Goal: Task Accomplishment & Management: Complete application form

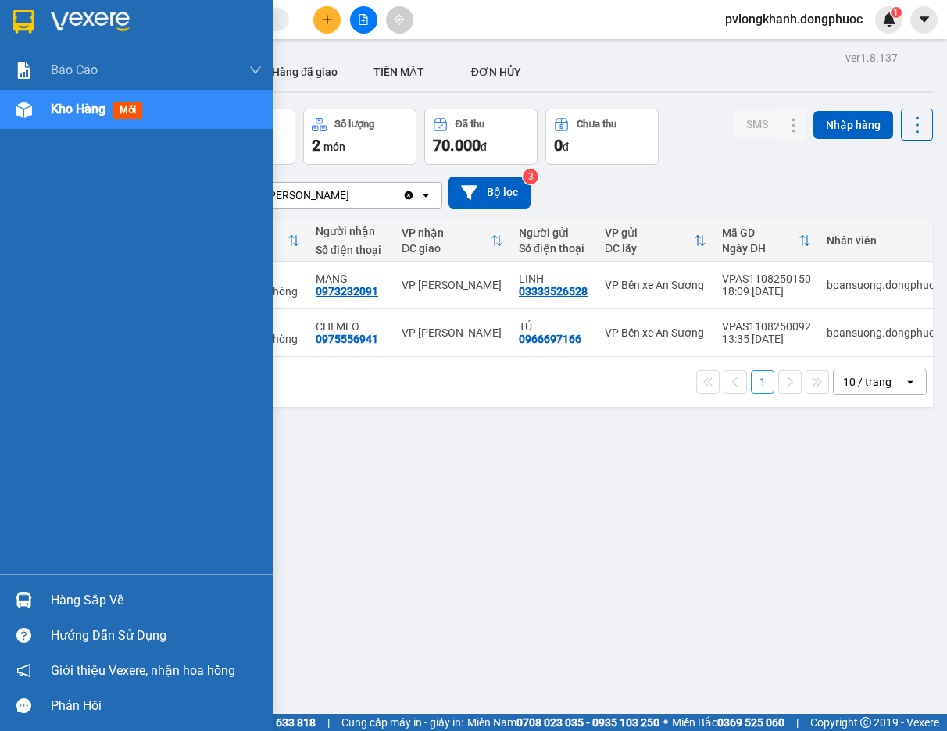
click at [45, 596] on div "Hàng sắp về" at bounding box center [136, 600] width 273 height 35
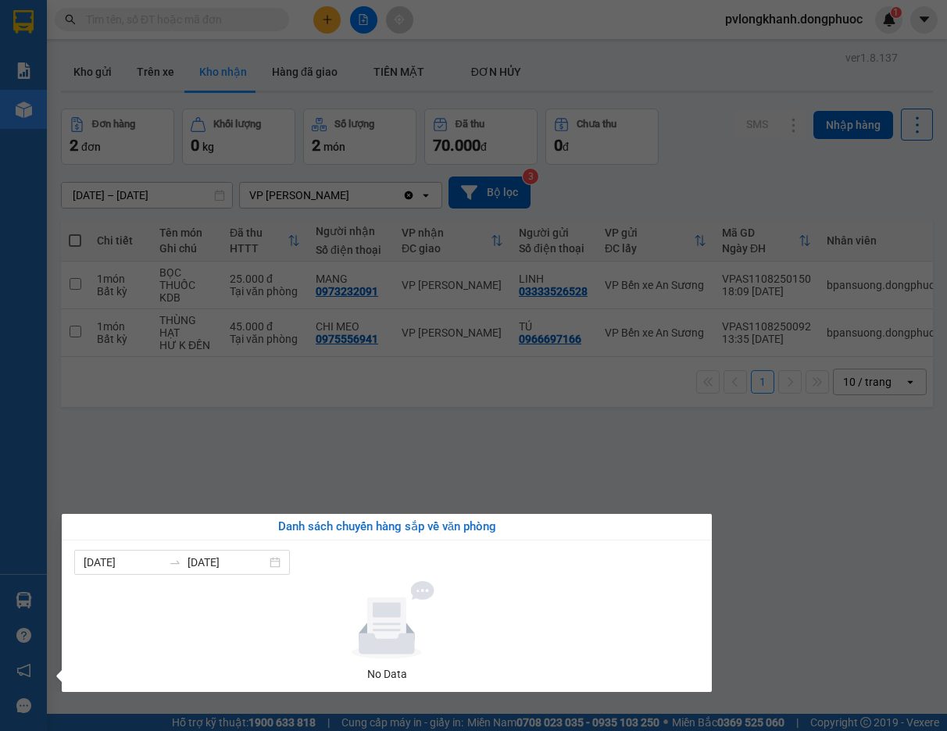
click at [24, 460] on div "Báo cáo Mẫu 1: Báo cáo dòng tiền Mẫu 1: Báo cáo dòng tiền theo nhân viên Mẫu 1:…" at bounding box center [23, 365] width 47 height 731
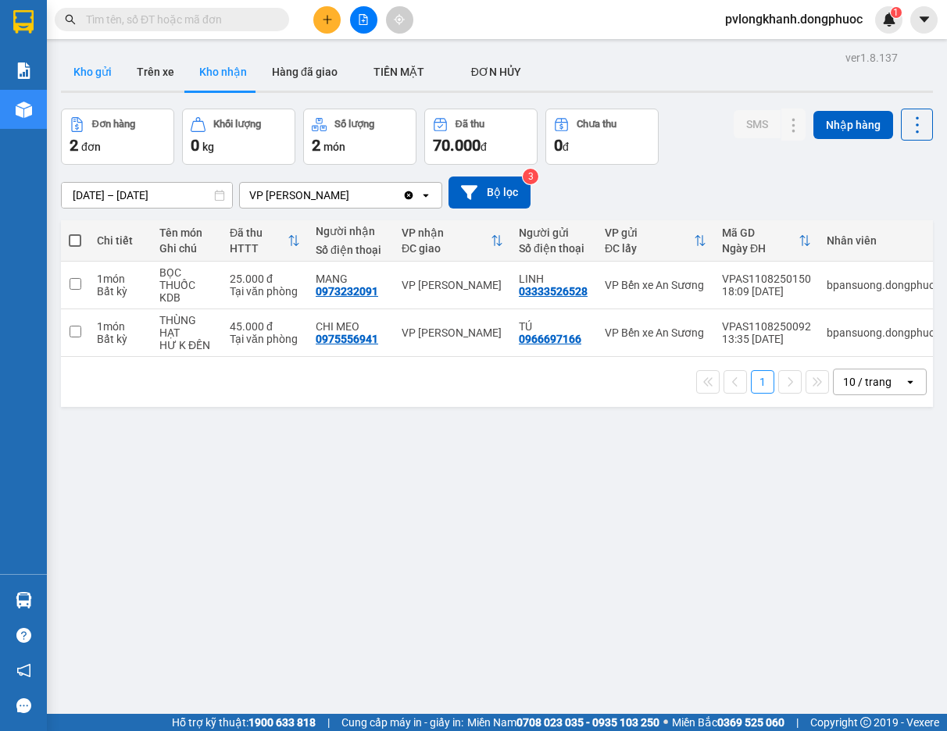
click at [83, 78] on button "Kho gửi" at bounding box center [92, 71] width 63 height 37
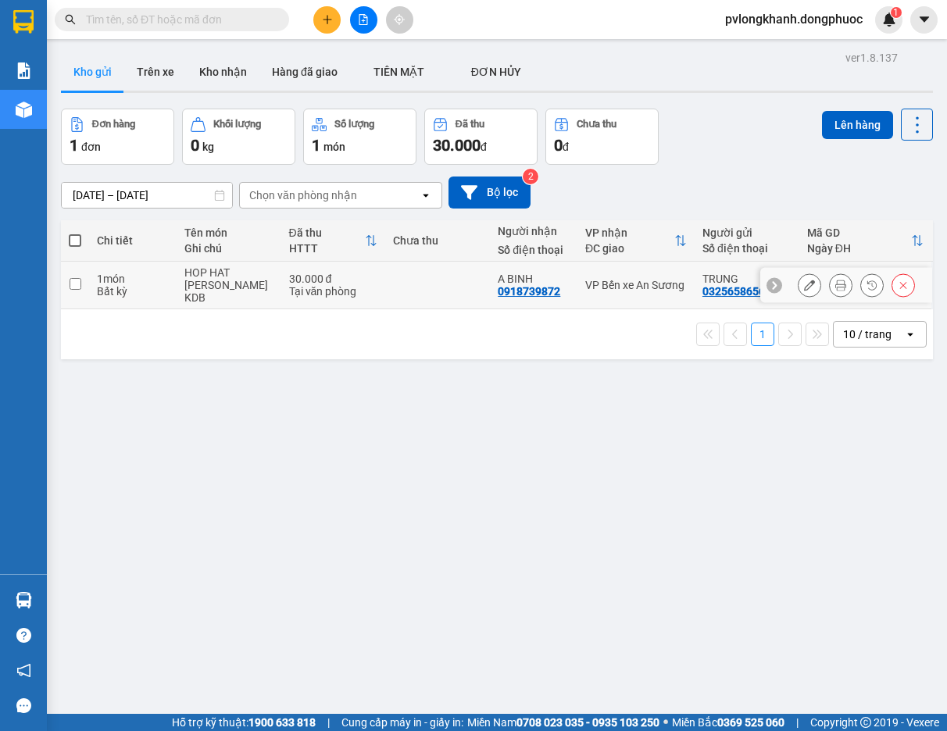
click at [305, 276] on div "30.000 đ" at bounding box center [333, 279] width 89 height 12
checkbox input "true"
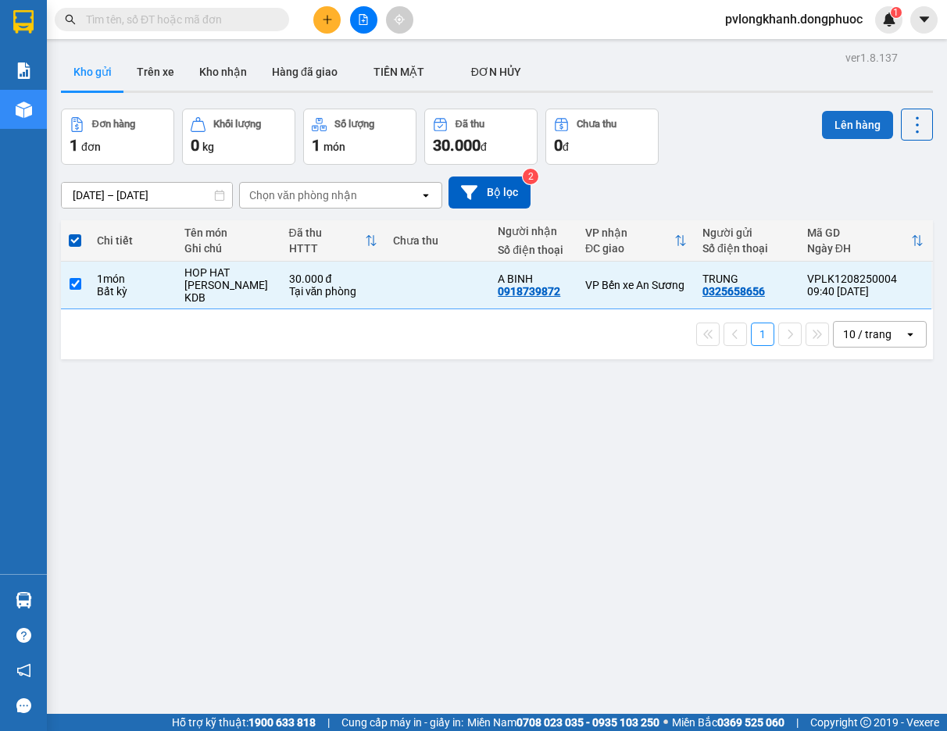
click at [865, 127] on button "Lên hàng" at bounding box center [857, 125] width 71 height 28
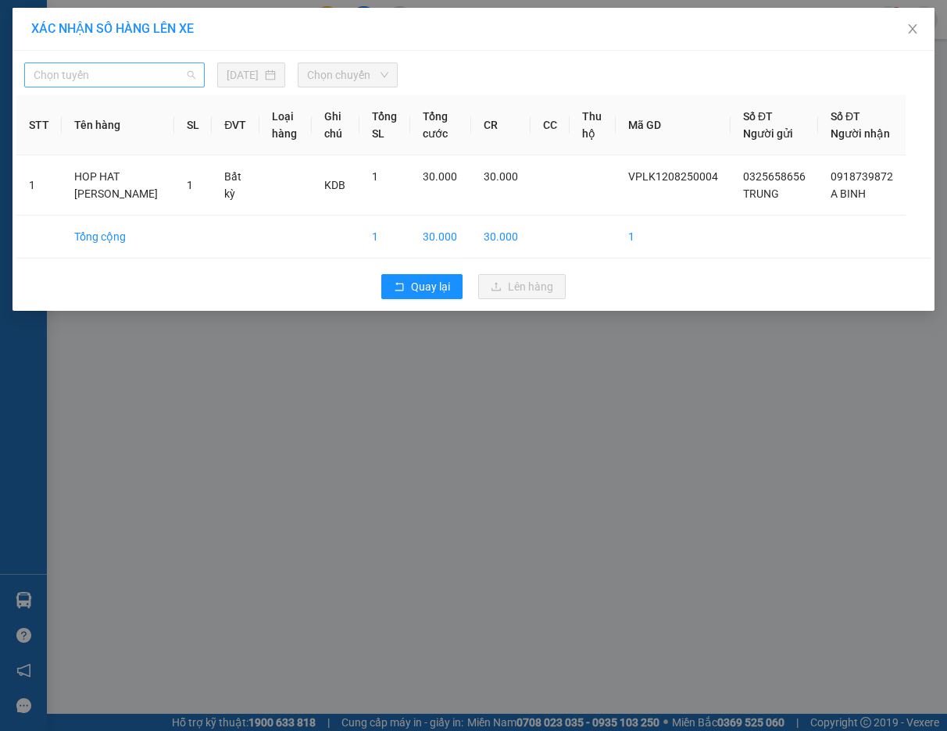
click at [154, 74] on span "Chọn tuyến" at bounding box center [115, 74] width 162 height 23
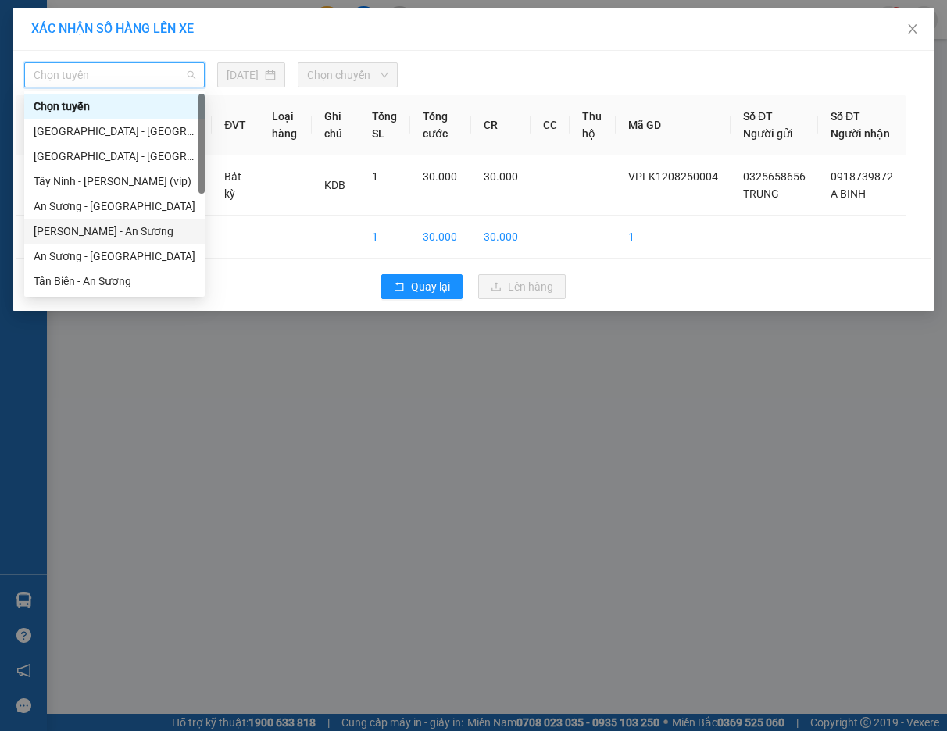
click at [114, 230] on div "[PERSON_NAME] - An Sương" at bounding box center [115, 231] width 162 height 17
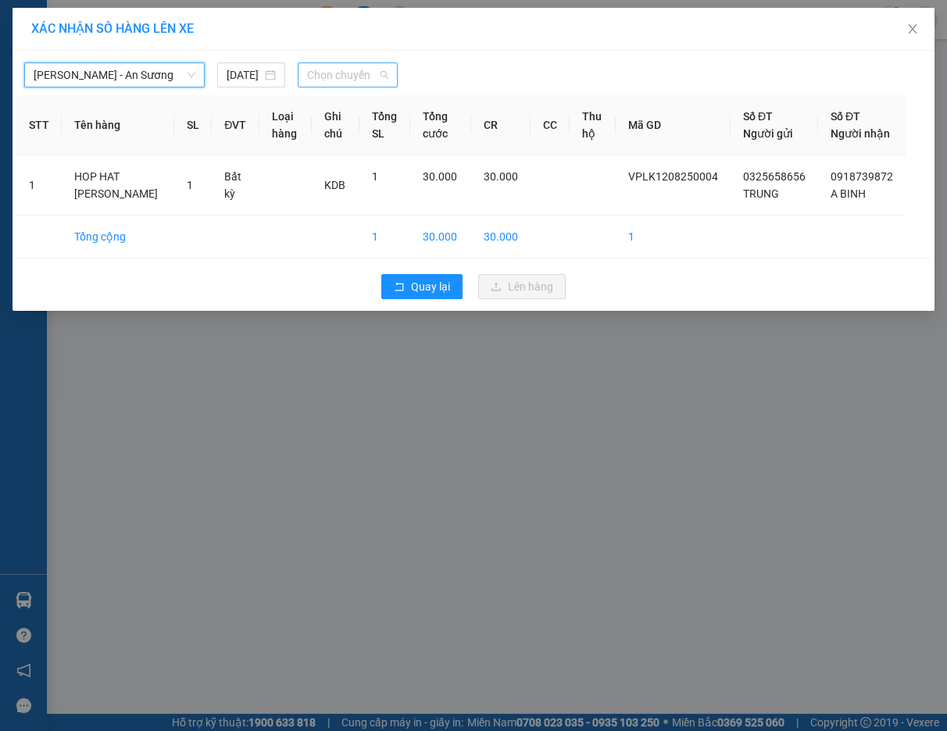
click at [368, 75] on span "Chọn chuyến" at bounding box center [347, 74] width 81 height 23
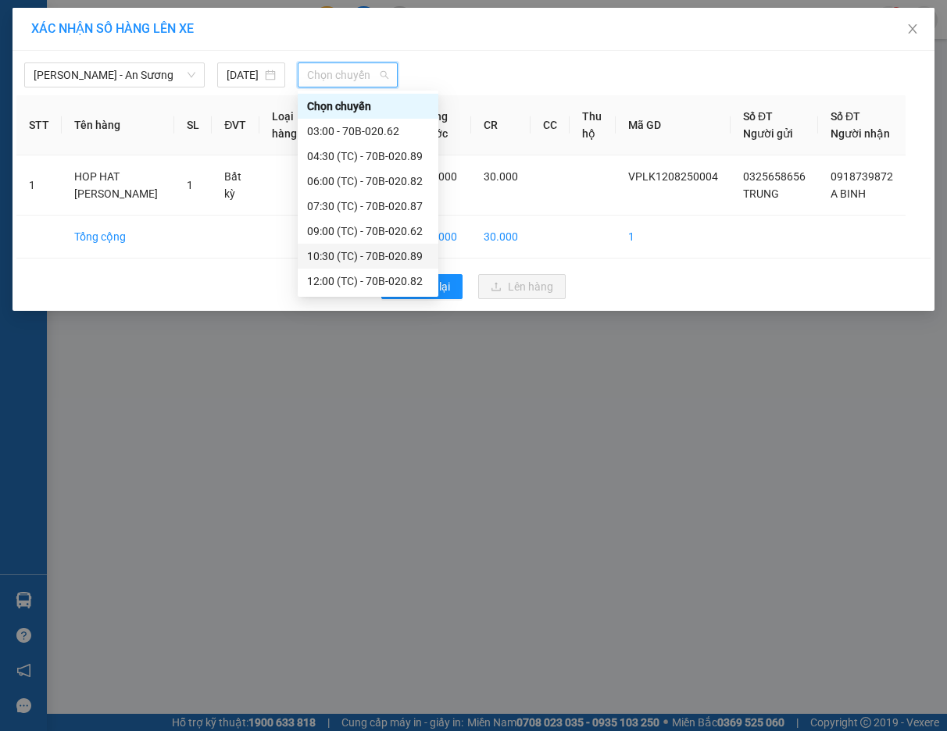
click at [386, 253] on div "10:30 (TC) - 70B-020.89" at bounding box center [368, 256] width 122 height 17
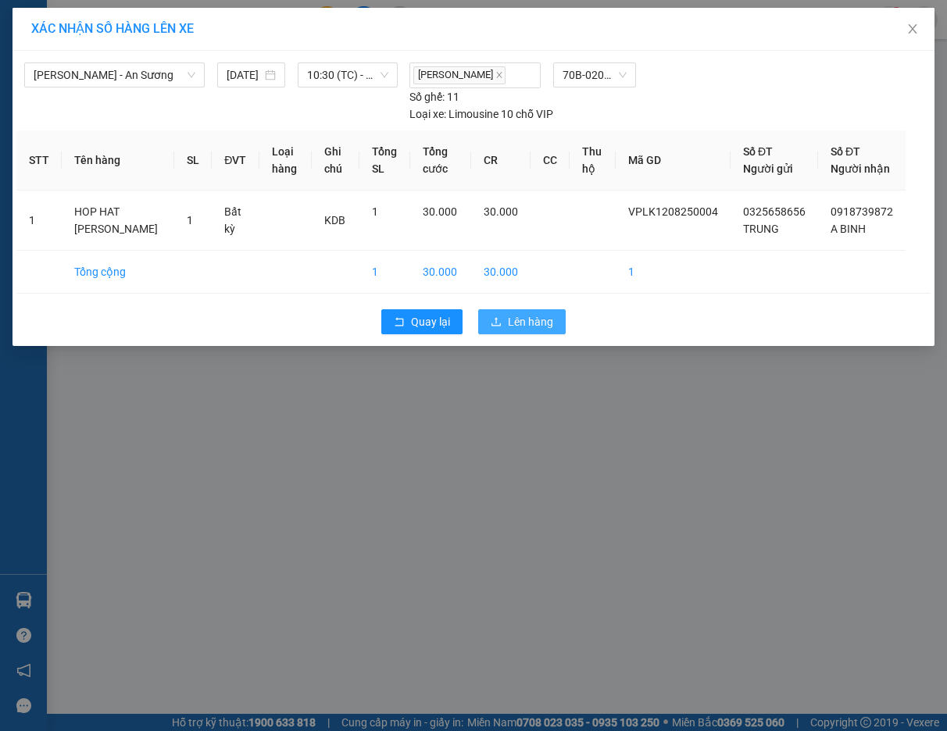
click at [548, 330] on span "Lên hàng" at bounding box center [530, 321] width 45 height 17
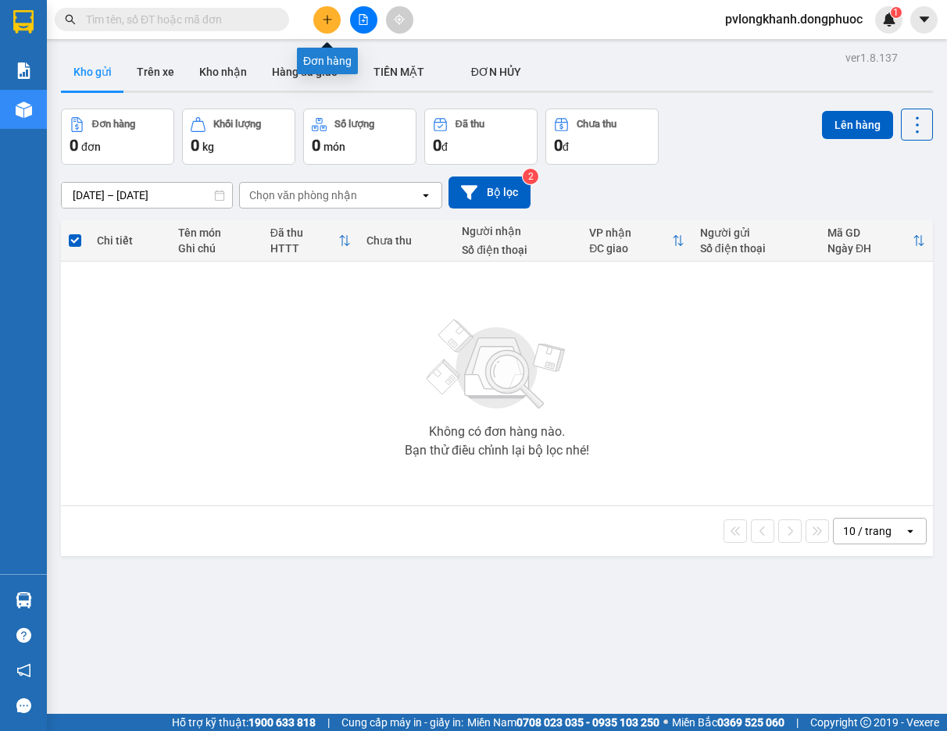
drag, startPoint x: 328, startPoint y: 20, endPoint x: 313, endPoint y: 16, distance: 15.3
click at [313, 16] on button at bounding box center [326, 19] width 27 height 27
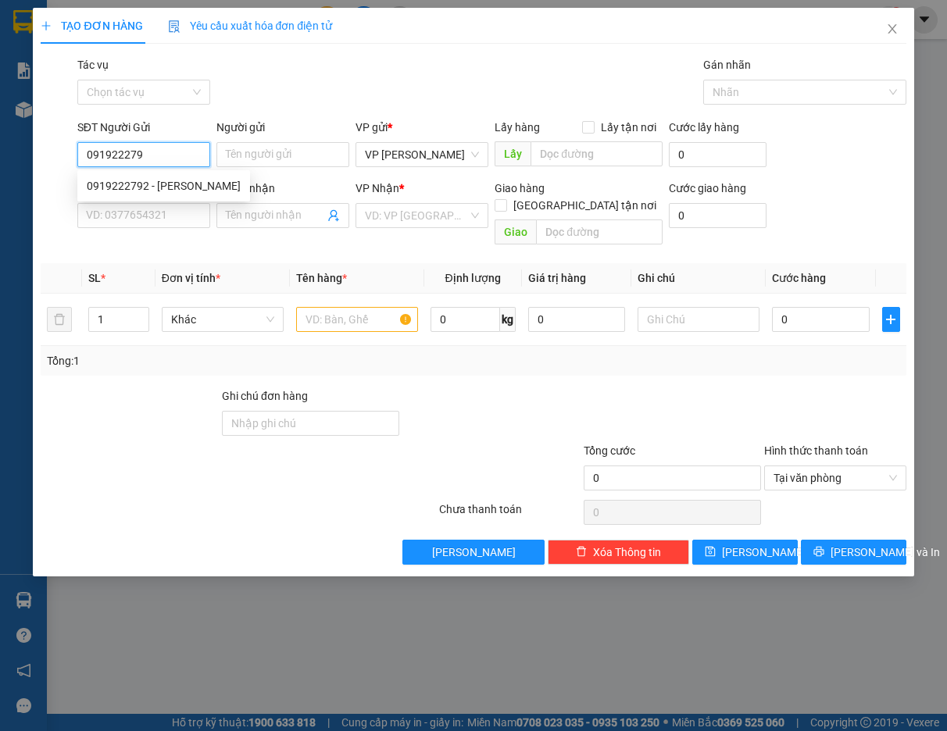
type input "0919222792"
click at [130, 184] on div "0919222792 - [PERSON_NAME]" at bounding box center [164, 185] width 154 height 17
type input "viet"
type input "0984198127"
type input "phong tâm"
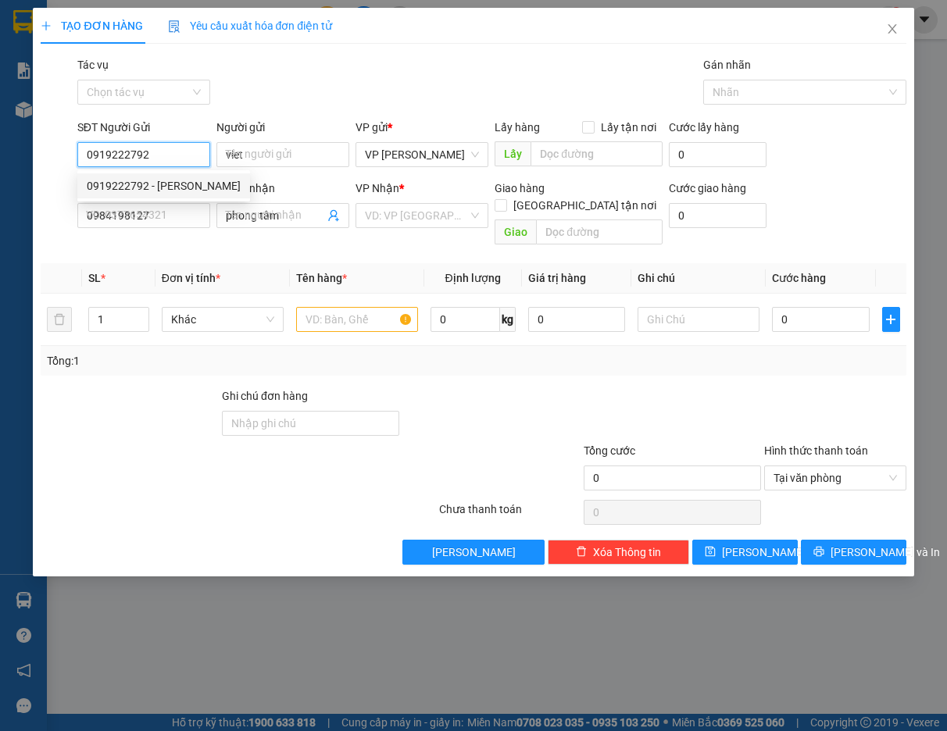
type input "40.000"
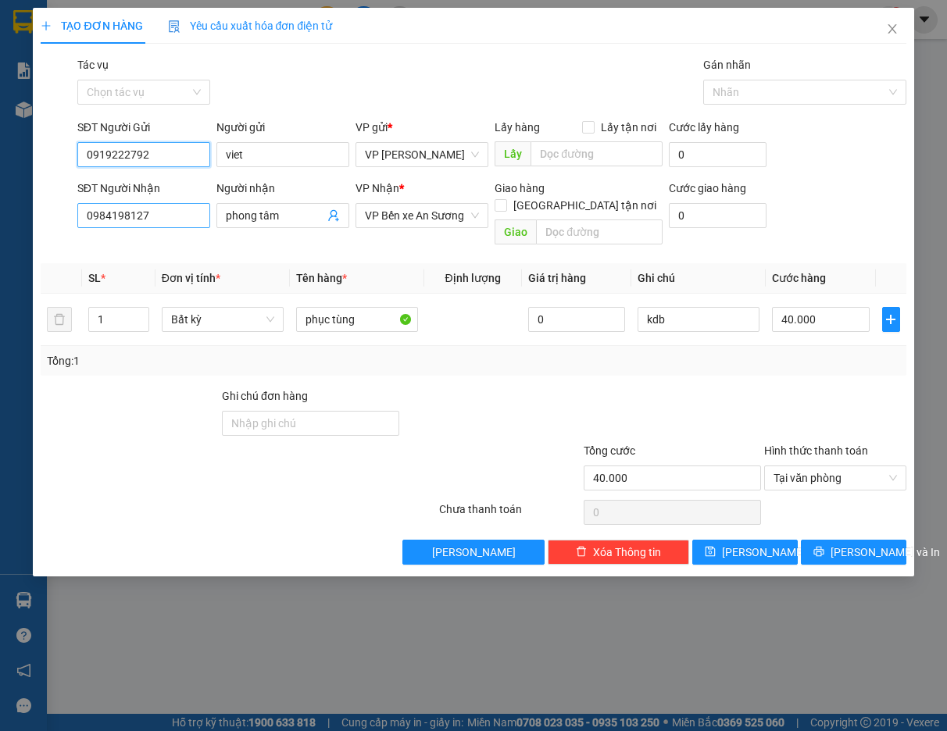
type input "0919222792"
click at [173, 219] on input "0984198127" at bounding box center [143, 215] width 133 height 25
type input "0"
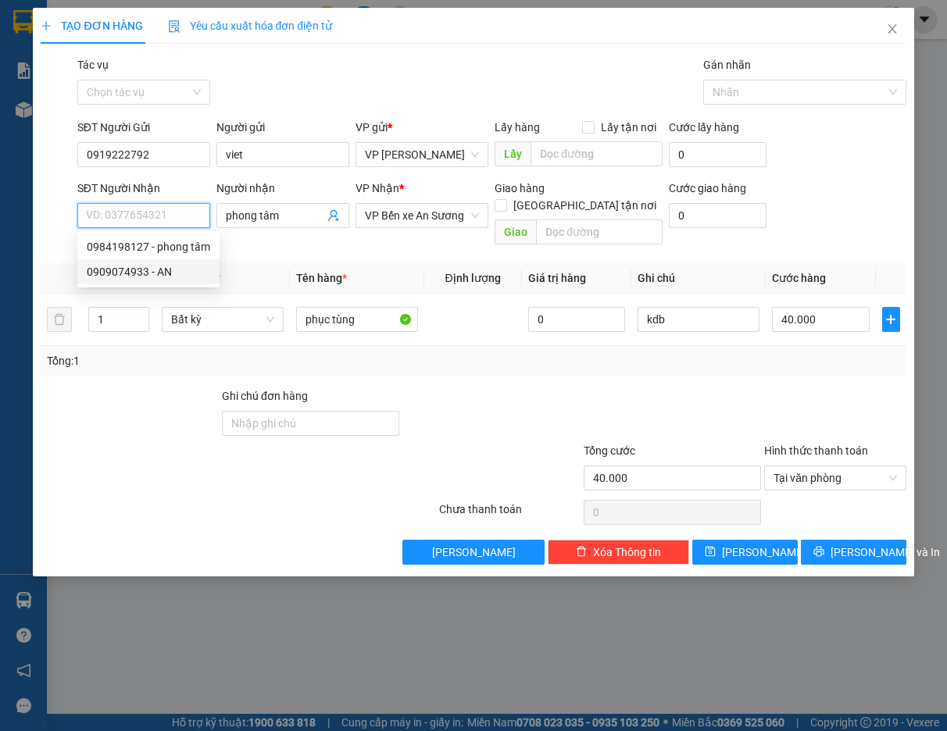
click at [146, 269] on div "0909074933 - AN" at bounding box center [148, 271] width 123 height 17
type input "0909074933"
type input "AN"
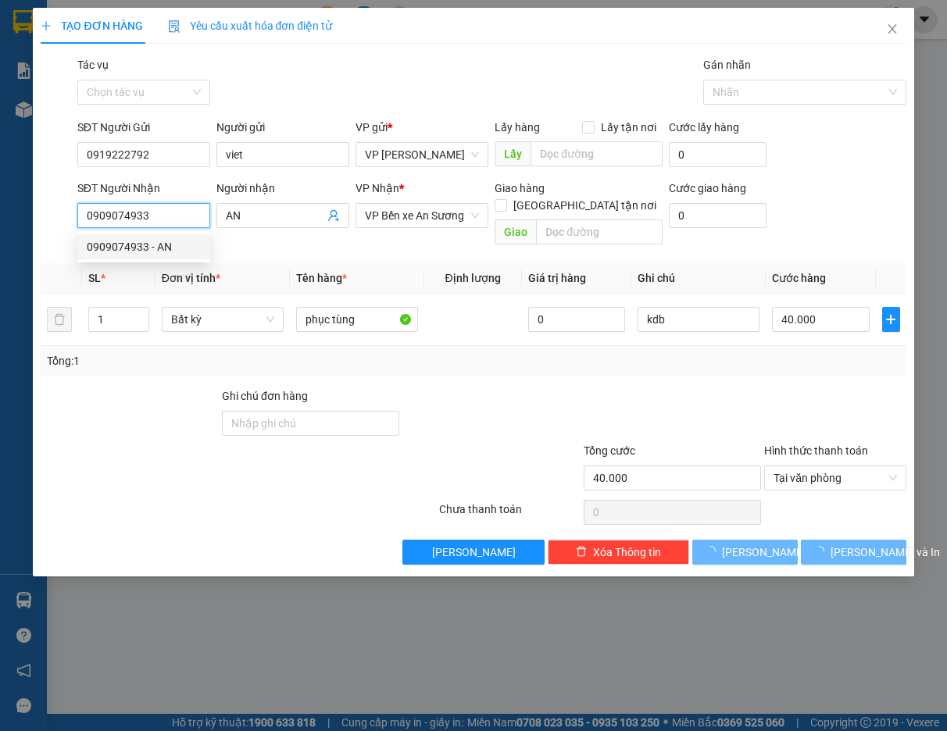
type input "60.000"
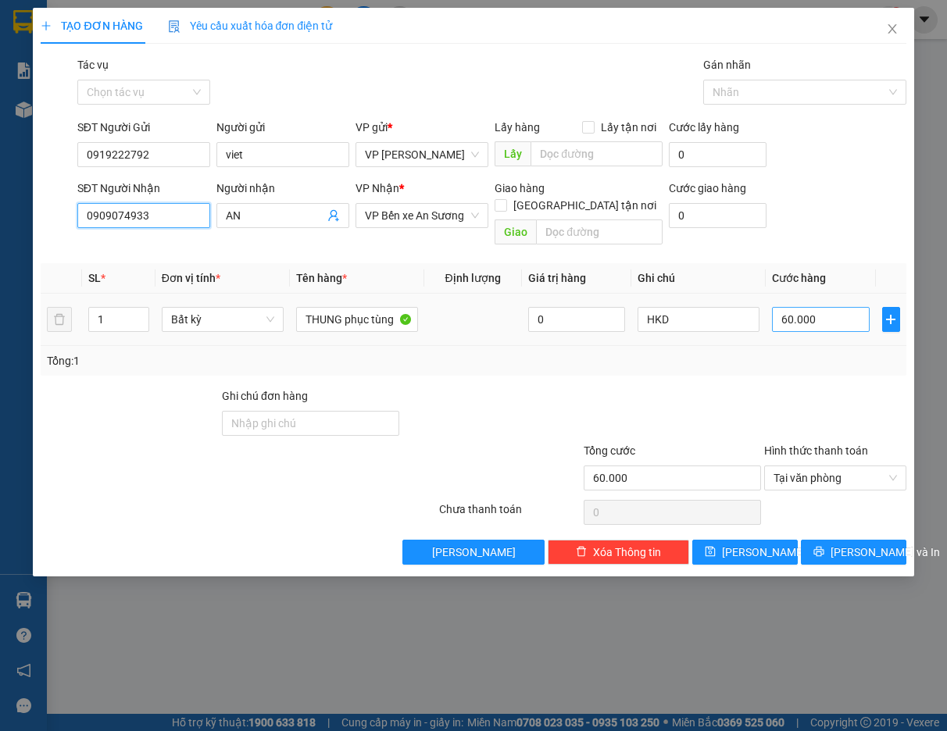
type input "0909074933"
click at [821, 307] on input "60.000" at bounding box center [821, 319] width 98 height 25
type input "0"
type input "04"
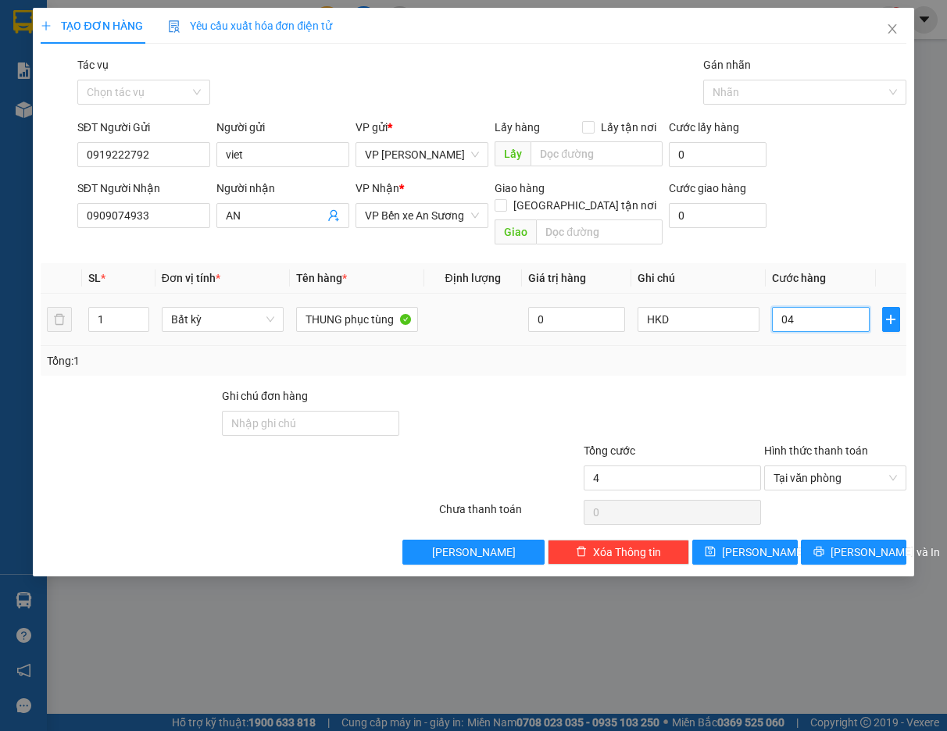
type input "40"
type input "040"
type input "40.000"
click at [846, 544] on span "[PERSON_NAME] và In" at bounding box center [884, 552] width 109 height 17
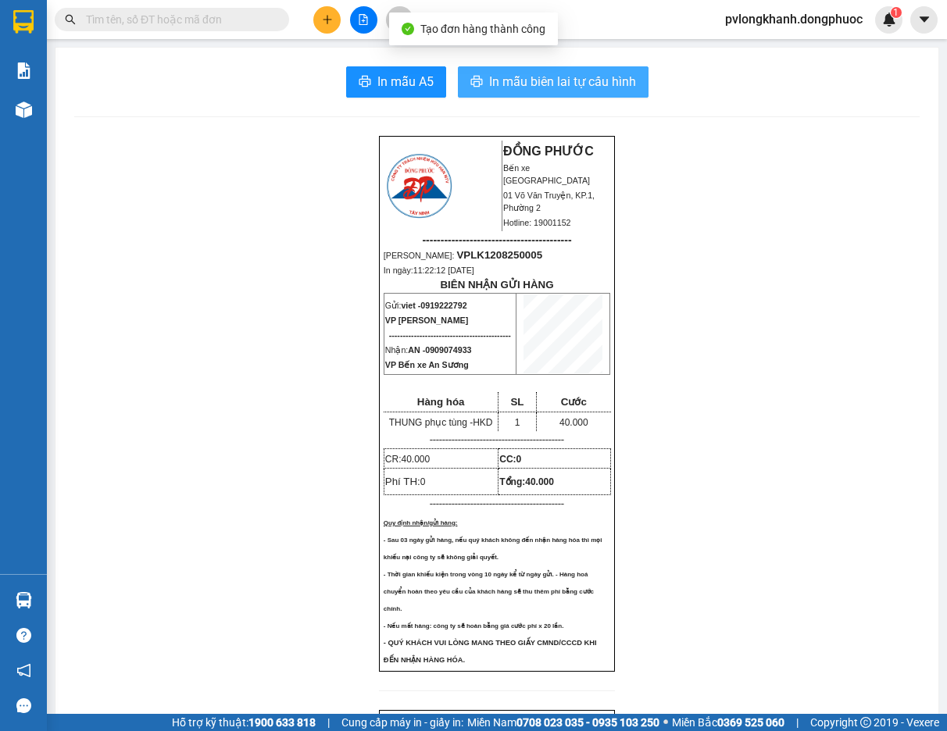
click at [562, 73] on span "In mẫu biên lai tự cấu hình" at bounding box center [562, 82] width 147 height 20
